Goal: Task Accomplishment & Management: Complete application form

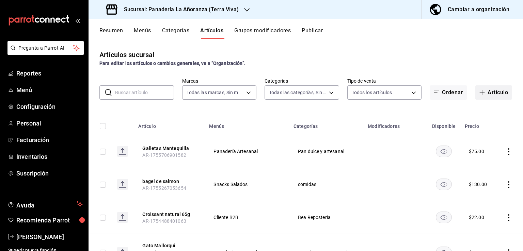
click at [485, 90] on button "Artículo" at bounding box center [493, 92] width 37 height 14
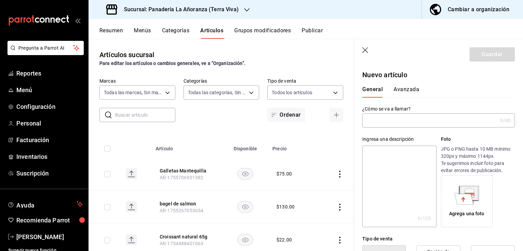
click at [398, 119] on input "text" at bounding box center [429, 121] width 135 height 14
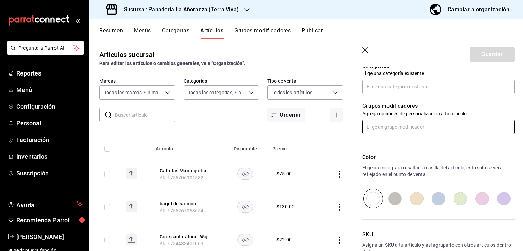
scroll to position [204, 0]
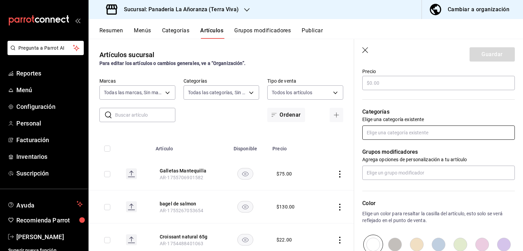
type input "Agua Mineral"
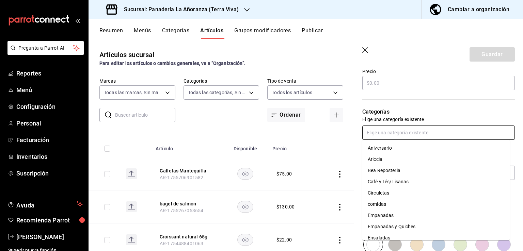
click at [411, 136] on input "text" at bounding box center [438, 133] width 152 height 14
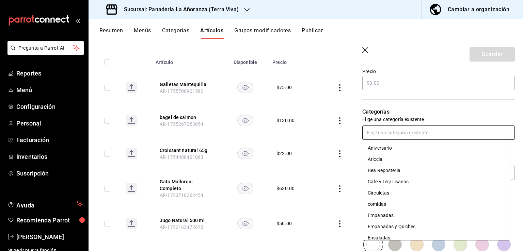
scroll to position [0, 0]
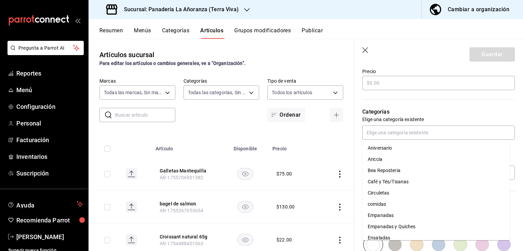
click at [367, 54] on header "Guardar" at bounding box center [438, 53] width 169 height 28
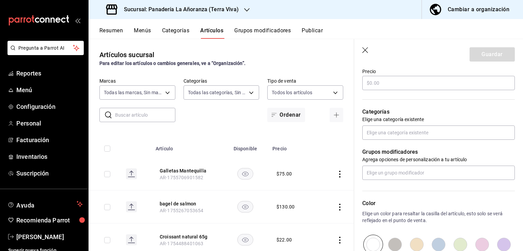
click at [365, 52] on icon "button" at bounding box center [365, 50] width 7 height 7
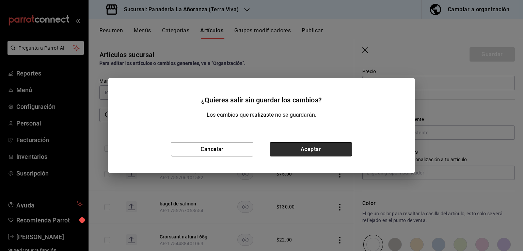
click at [291, 151] on button "Aceptar" at bounding box center [310, 149] width 82 height 14
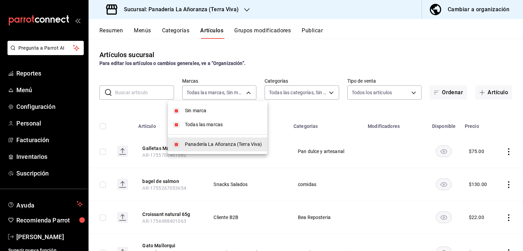
click at [241, 97] on body "Pregunta a Parrot AI Reportes Menú Configuración Personal Facturación Inventari…" at bounding box center [261, 125] width 523 height 251
click at [280, 92] on div at bounding box center [261, 125] width 523 height 251
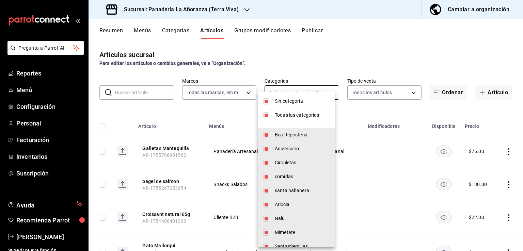
click at [288, 92] on body "Pregunta a Parrot AI Reportes Menú Configuración Personal Facturación Inventari…" at bounding box center [261, 125] width 523 height 251
click at [339, 61] on div at bounding box center [261, 125] width 523 height 251
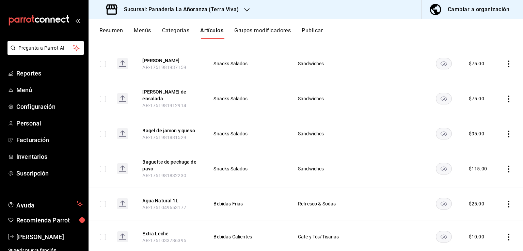
scroll to position [188, 0]
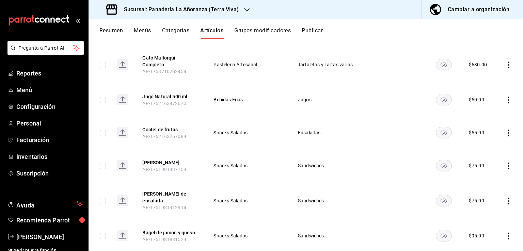
click at [245, 11] on icon "button" at bounding box center [246, 9] width 5 height 5
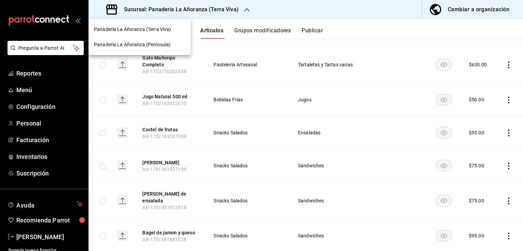
click at [161, 46] on span "Panadería La Añoranza (Península)" at bounding box center [132, 44] width 77 height 7
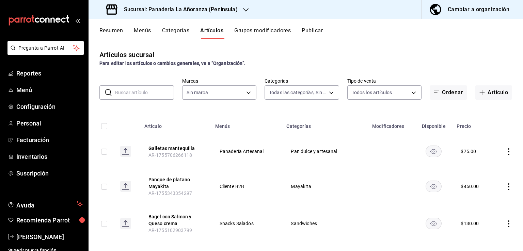
type input "29e11d11-bb5e-4f8b-8f41-bc7ab3ff516d,7abdef0c-6bbf-4879-9e13-605e1641767d,f66fd…"
type input "bc32fe9c-f79f-43ec-842d-b84b6b67f407"
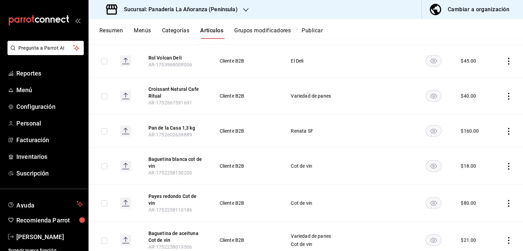
scroll to position [588, 0]
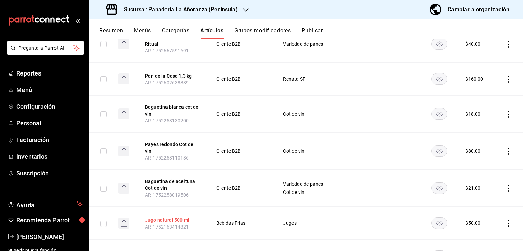
click at [165, 217] on button "Jugo natural 500 ml" at bounding box center [172, 220] width 54 height 7
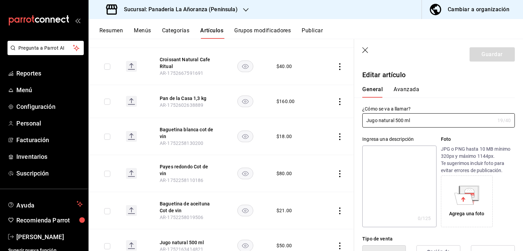
type input "$50.00"
click at [415, 90] on button "Avanzada" at bounding box center [406, 92] width 26 height 12
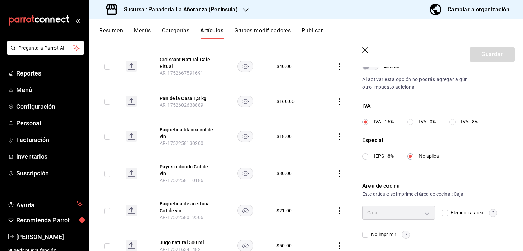
scroll to position [229, 0]
click at [367, 52] on icon "button" at bounding box center [365, 50] width 7 height 7
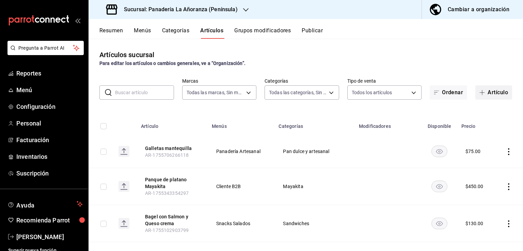
click at [484, 93] on button "Artículo" at bounding box center [493, 92] width 37 height 14
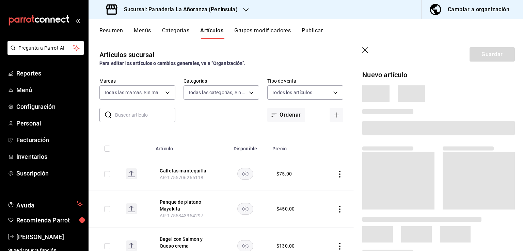
click at [222, 6] on h3 "Sucursal: Panadería La Añoranza (Península)" at bounding box center [177, 9] width 119 height 8
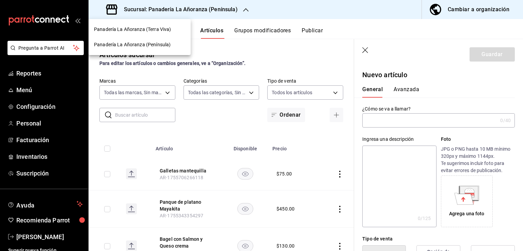
click at [166, 29] on span "Panadería La Añoranza (Terra Viva)" at bounding box center [132, 29] width 77 height 7
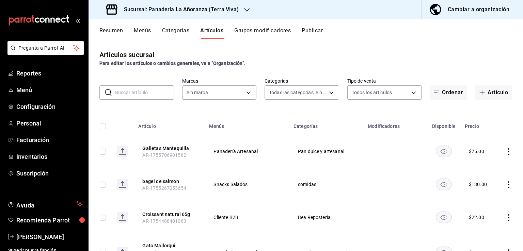
type input "48e34e33-f54a-475e-b880-452f460cfaab,0849025f-e574-4211-bf42-367c6642a5e4,ec86d…"
click at [482, 94] on button "Artículo" at bounding box center [493, 92] width 37 height 14
type input "09bd01bc-a7a8-4e76-a77c-84a521ec03ca"
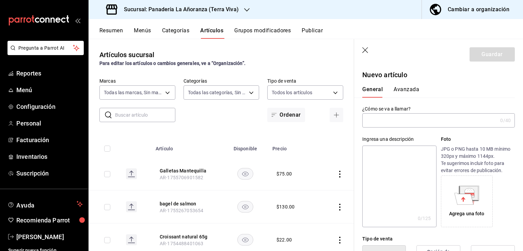
click at [393, 114] on input "text" at bounding box center [429, 121] width 135 height 14
type input "Agua mineral"
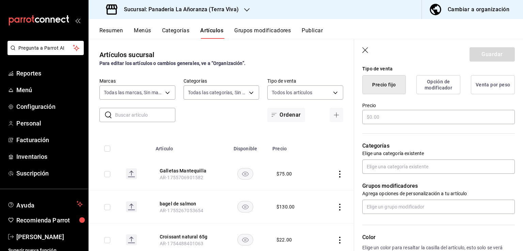
drag, startPoint x: 400, startPoint y: 122, endPoint x: 386, endPoint y: 104, distance: 23.1
click at [386, 104] on label "Precio" at bounding box center [438, 105] width 152 height 5
click at [387, 118] on input "text" at bounding box center [438, 117] width 152 height 14
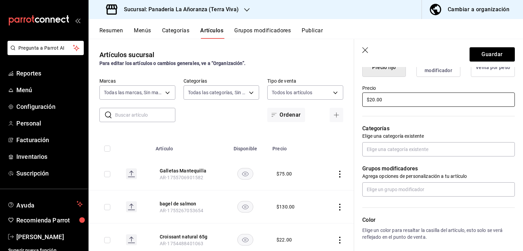
scroll to position [204, 0]
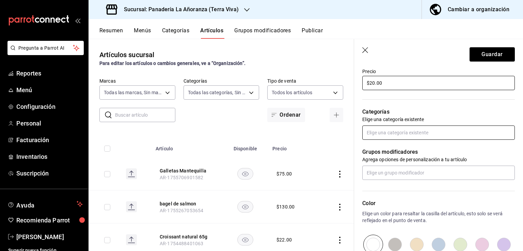
type input "$20.00"
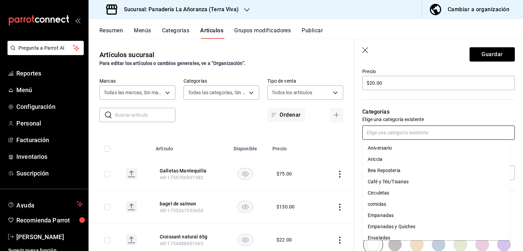
click at [376, 132] on input "text" at bounding box center [438, 133] width 152 height 14
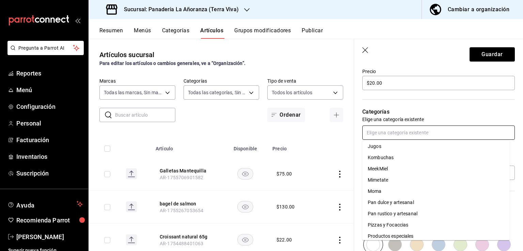
click at [377, 149] on li "Jugos" at bounding box center [435, 146] width 147 height 11
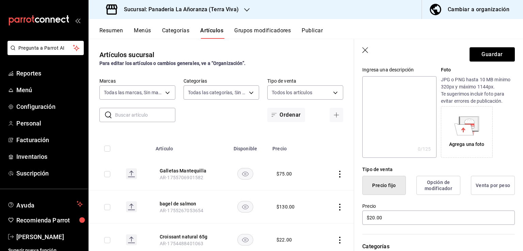
scroll to position [0, 0]
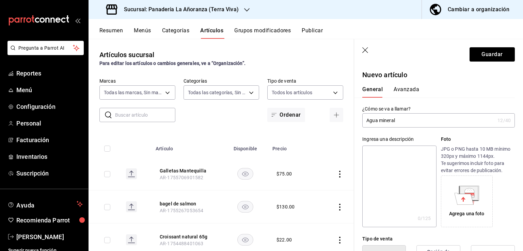
click at [403, 86] on div "General [PERSON_NAME]" at bounding box center [434, 89] width 161 height 18
click at [403, 88] on button "Avanzada" at bounding box center [406, 92] width 26 height 12
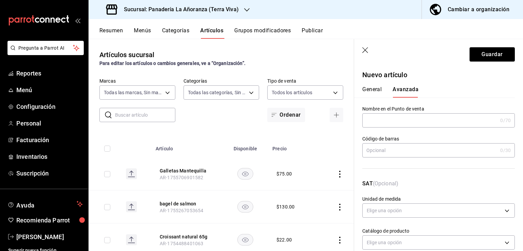
click at [391, 121] on input "text" at bounding box center [429, 121] width 135 height 14
click at [424, 99] on div "Nombre en el Punto de venta 0 /70 Nombre en el Punto de venta" at bounding box center [434, 113] width 161 height 30
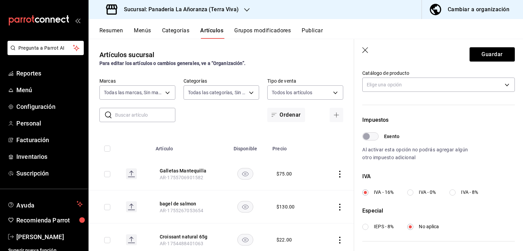
scroll to position [170, 0]
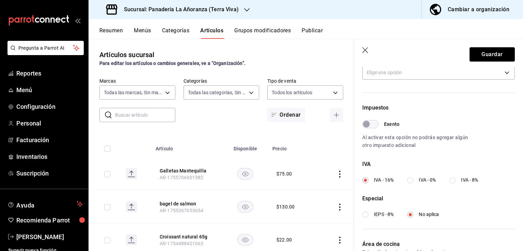
click at [369, 214] on label "IEPS - 8%" at bounding box center [377, 214] width 31 height 7
click at [368, 214] on input "IEPS - 8%" at bounding box center [365, 215] width 6 height 6
radio input "true"
radio input "false"
radio input "true"
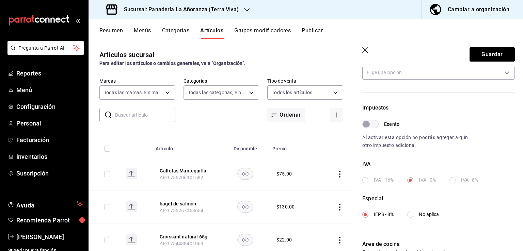
click at [416, 221] on div "Impuestos Exento Al activar esta opción no podrás agregar algún otro impuesto a…" at bounding box center [434, 156] width 161 height 148
click at [408, 215] on input "No aplica" at bounding box center [410, 215] width 6 height 6
radio input "true"
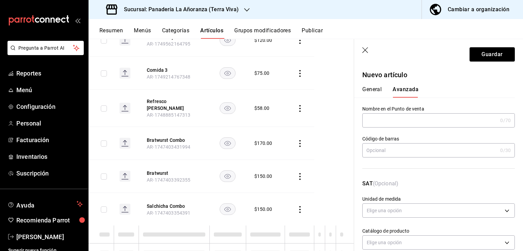
scroll to position [640, 0]
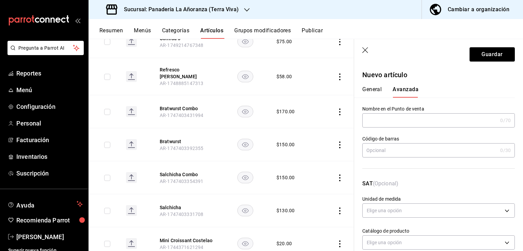
click at [366, 47] on icon "button" at bounding box center [365, 50] width 7 height 7
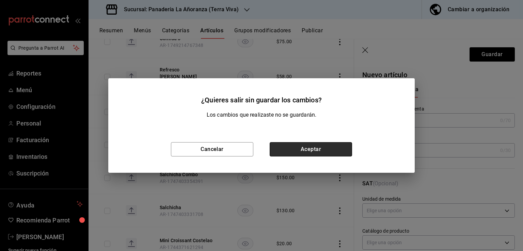
click at [341, 144] on button "Aceptar" at bounding box center [310, 149] width 82 height 14
